Goal: Information Seeking & Learning: Find specific fact

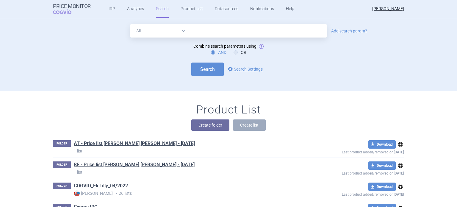
click at [181, 29] on select "All Brand Name ATC Company Active Substance Country Newer than" at bounding box center [159, 30] width 59 height 13
select select "brandName"
click at [130, 24] on select "All Brand Name ATC Company Active Substance Country Newer than" at bounding box center [159, 30] width 59 height 13
click at [341, 30] on link "Add search param?" at bounding box center [349, 31] width 36 height 4
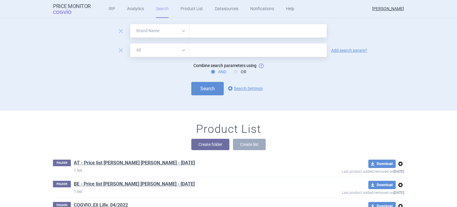
click at [182, 50] on select "All Brand Name ATC Company Active Substance Country Newer than" at bounding box center [159, 49] width 59 height 13
select select "country"
click at [130, 43] on select "All Brand Name ATC Company Active Substance Country Newer than" at bounding box center [159, 49] width 59 height 13
click at [348, 51] on link "Add search param?" at bounding box center [349, 50] width 36 height 4
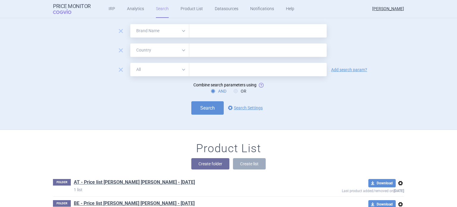
click at [180, 70] on select "All Brand Name ATC Company Active Substance Country Newer than" at bounding box center [159, 69] width 59 height 13
select select "mah"
click at [130, 63] on select "All Brand Name ATC Company Active Substance Country Newer than" at bounding box center [159, 69] width 59 height 13
click at [205, 32] on input "text" at bounding box center [258, 30] width 138 height 13
type input "Retsevmo"
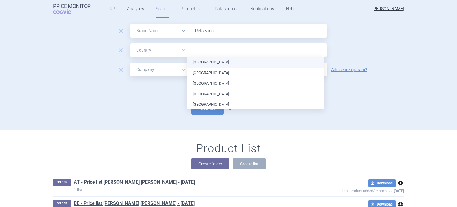
click at [203, 51] on input "text" at bounding box center [258, 50] width 132 height 8
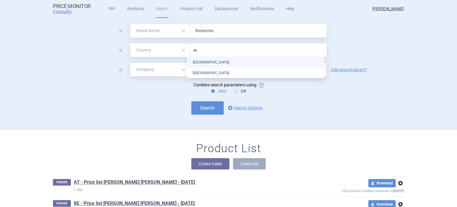
type input "rom"
click at [206, 62] on ul "[GEOGRAPHIC_DATA]" at bounding box center [256, 62] width 138 height 11
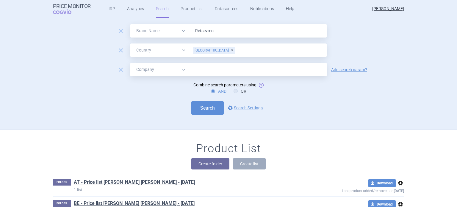
click at [375, 49] on div "remove All Brand Name ATC Company Active Substance Country Newer than [GEOGRAPH…" at bounding box center [228, 49] width 351 height 13
click at [215, 72] on input "text" at bounding box center [258, 69] width 138 height 13
type input "Lilly"
click at [210, 107] on button "Search" at bounding box center [207, 107] width 32 height 13
select select "brandName"
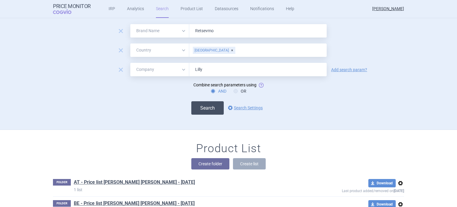
select select "country"
select select "mah"
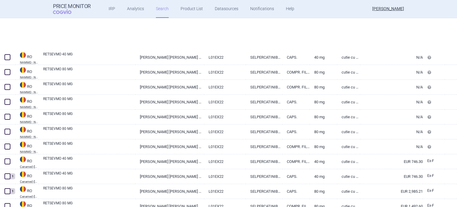
scroll to position [238, 0]
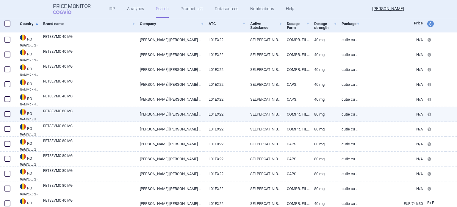
select select "brandName"
select select "country"
select select "mah"
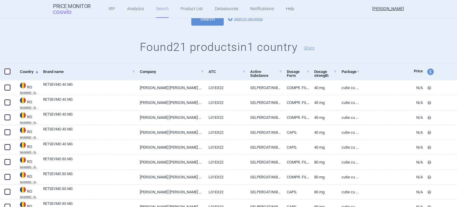
scroll to position [30, 0]
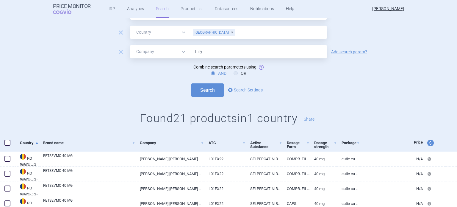
click at [427, 145] on span "price and currency" at bounding box center [430, 143] width 7 height 7
select select "ex-factory"
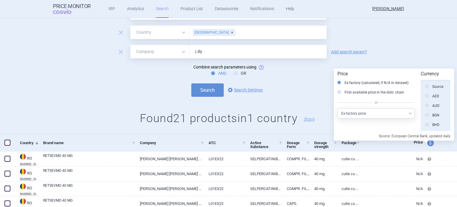
scroll to position [134, 0]
click at [365, 93] on label "First available price in the distr. chain" at bounding box center [371, 92] width 67 height 6
click at [344, 93] on input "First available price in the distr. chain" at bounding box center [341, 93] width 6 height 6
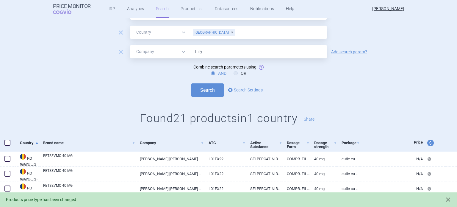
click at [427, 143] on span "price and currency" at bounding box center [430, 143] width 7 height 7
select select "ex-factory"
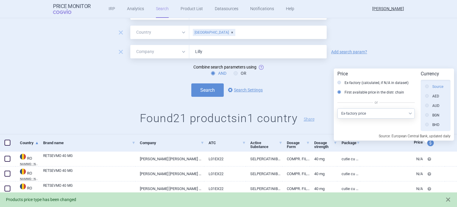
click at [439, 85] on label "Source" at bounding box center [434, 87] width 18 height 6
click at [432, 85] on input "Source" at bounding box center [429, 87] width 6 height 6
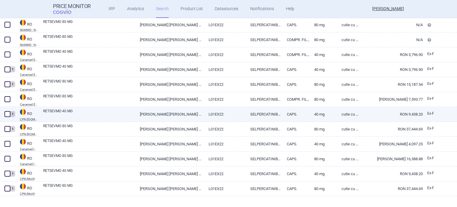
scroll to position [306, 0]
